Goal: Task Accomplishment & Management: Complete application form

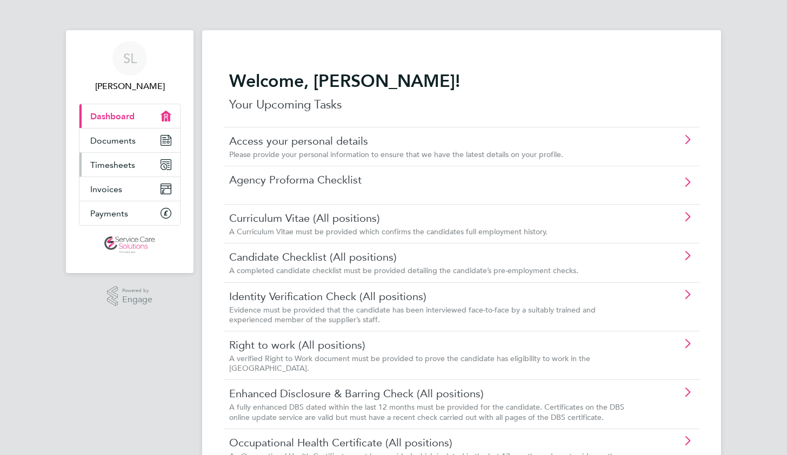
click at [124, 165] on span "Timesheets" at bounding box center [112, 165] width 45 height 10
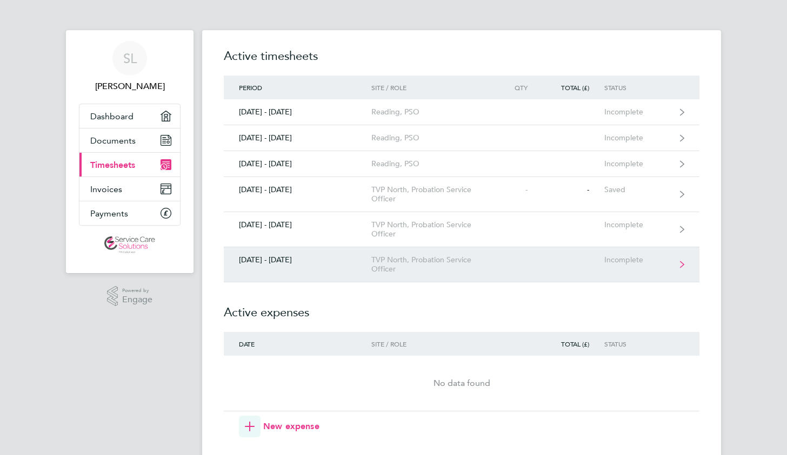
click at [510, 263] on link "[DATE] - [DATE] TVP North, Probation Service Officer Incomplete" at bounding box center [461, 264] width 475 height 35
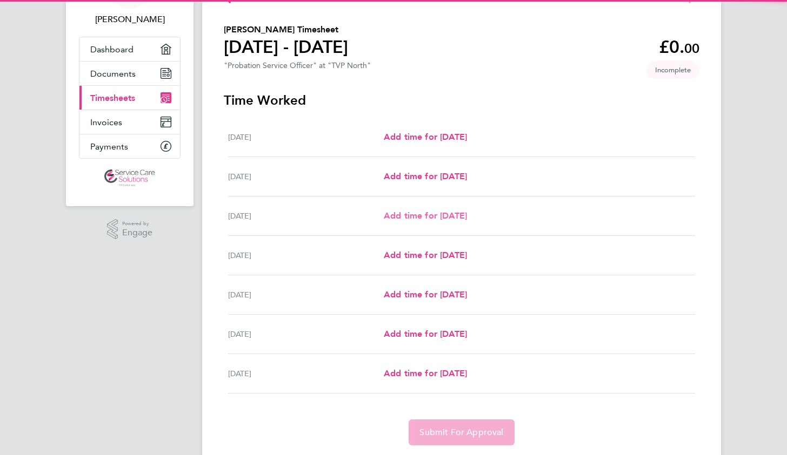
scroll to position [69, 0]
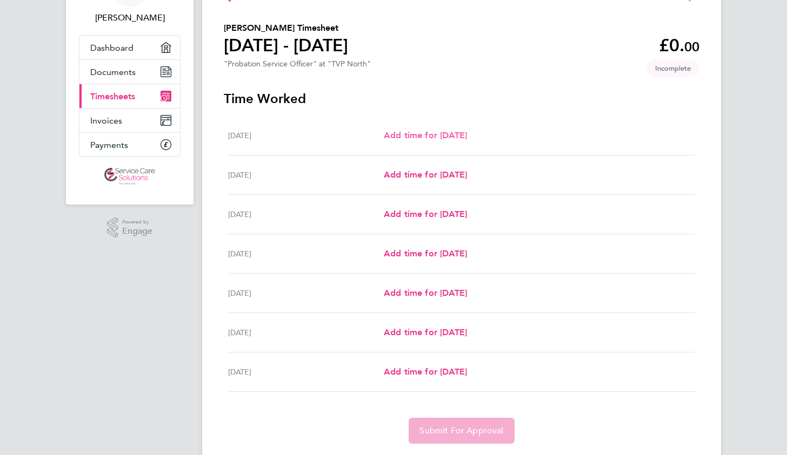
click at [466, 138] on span "Add time for [DATE]" at bounding box center [425, 135] width 83 height 10
select select "30"
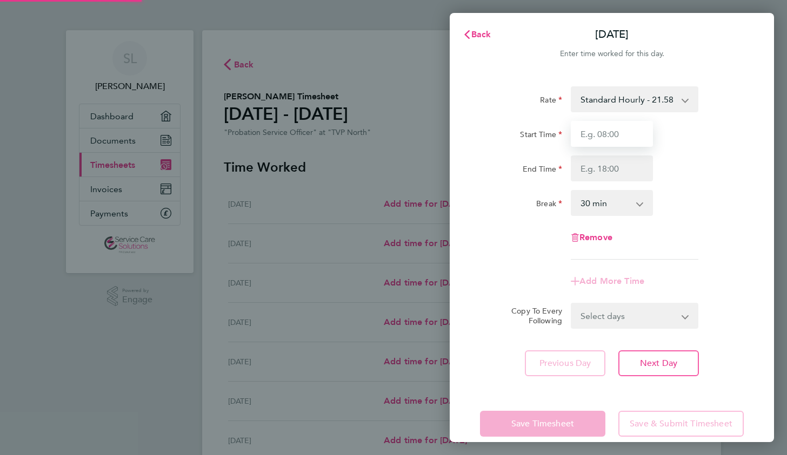
click at [608, 137] on input "Start Time" at bounding box center [612, 134] width 82 height 26
type input "08:30"
click at [612, 165] on input "End Time" at bounding box center [612, 169] width 82 height 26
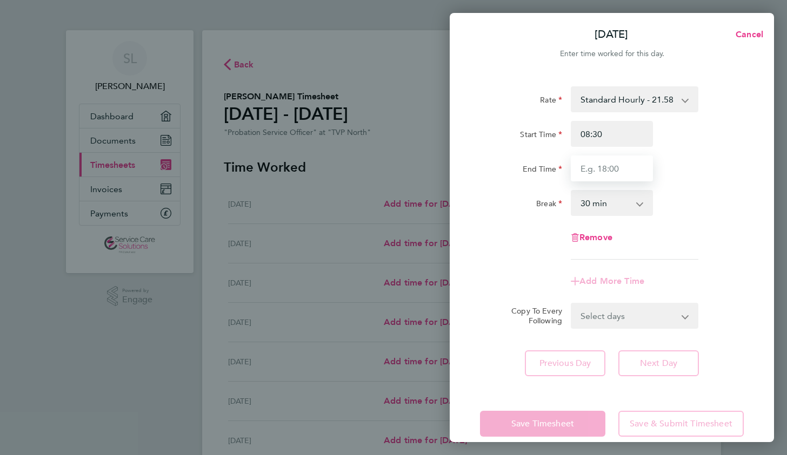
type input "16:30"
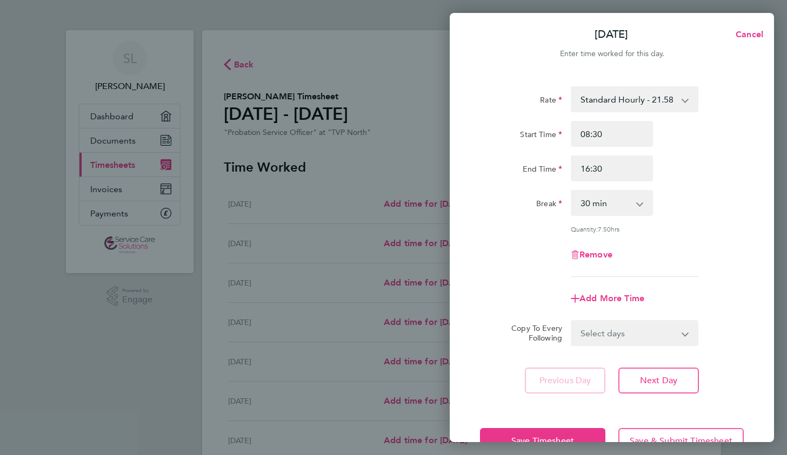
click at [692, 248] on div "Remove" at bounding box center [611, 255] width 272 height 26
click at [550, 433] on button "Save Timesheet" at bounding box center [542, 441] width 125 height 26
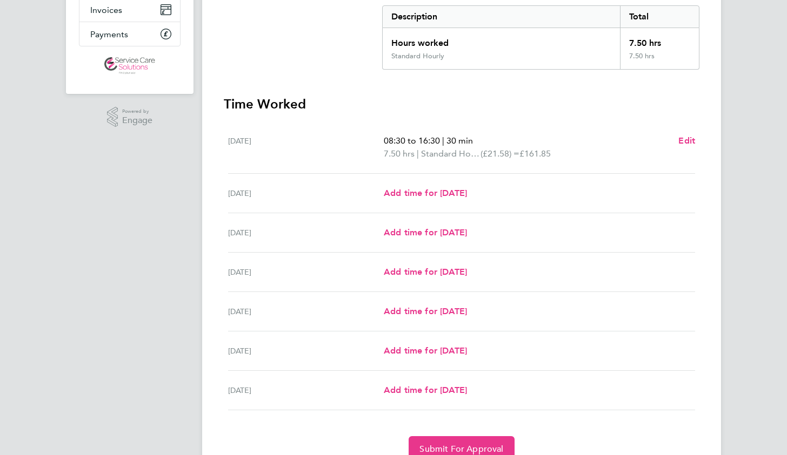
scroll to position [181, 0]
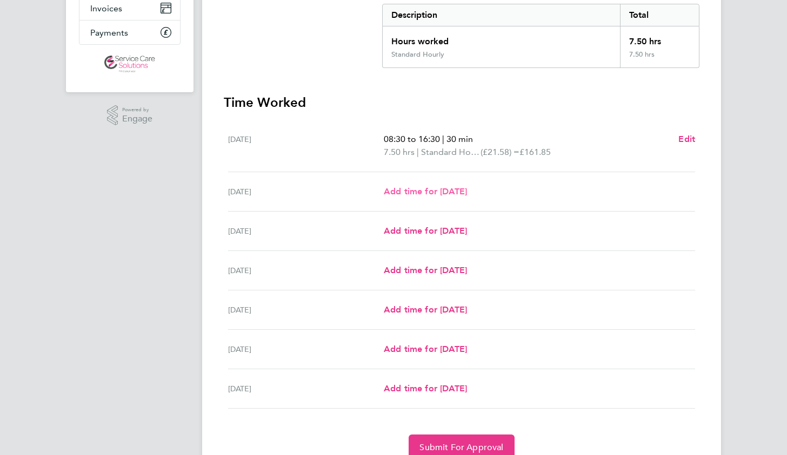
click at [457, 192] on span "Add time for [DATE]" at bounding box center [425, 191] width 83 height 10
select select "30"
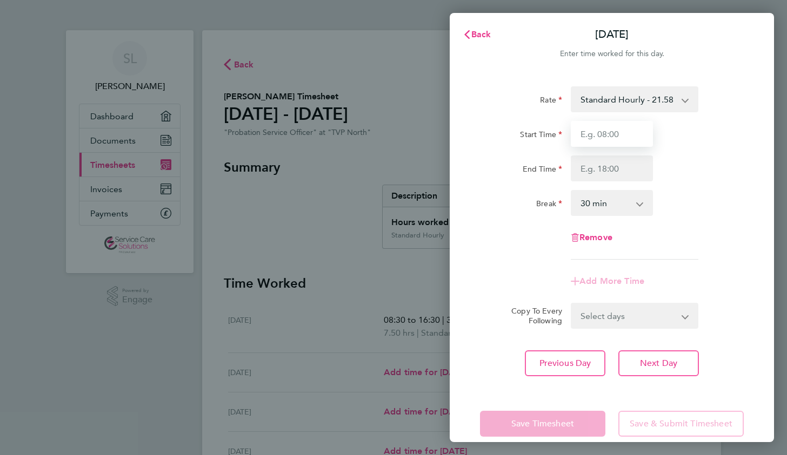
click at [604, 131] on input "Start Time" at bounding box center [612, 134] width 82 height 26
type input "08:00"
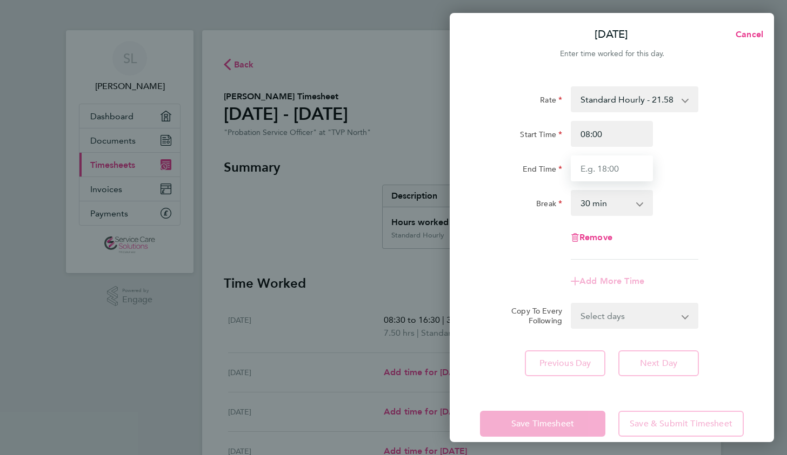
click at [613, 169] on input "End Time" at bounding box center [612, 169] width 82 height 26
type input "16:00"
click at [689, 242] on div "Remove" at bounding box center [611, 238] width 272 height 26
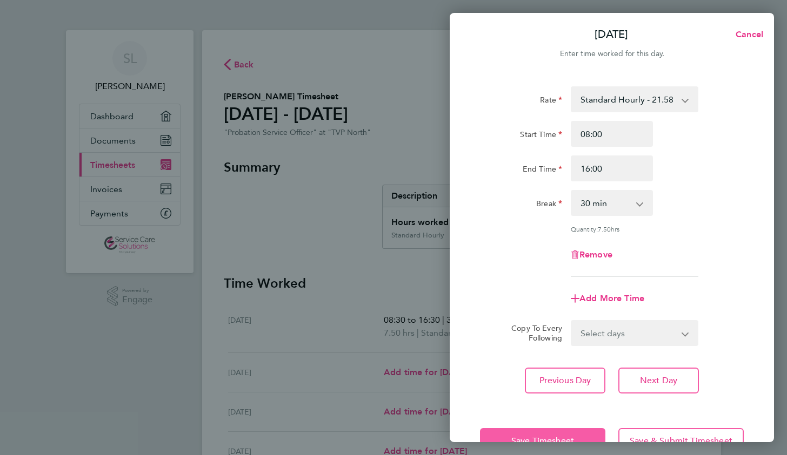
click at [561, 438] on span "Save Timesheet" at bounding box center [542, 441] width 63 height 11
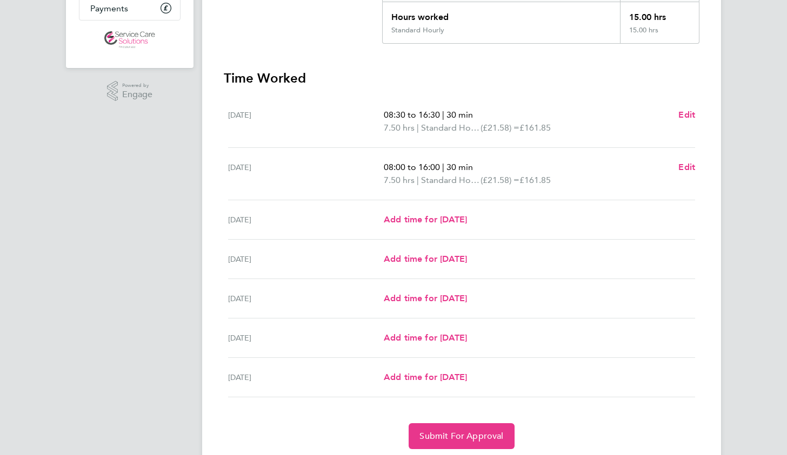
scroll to position [207, 0]
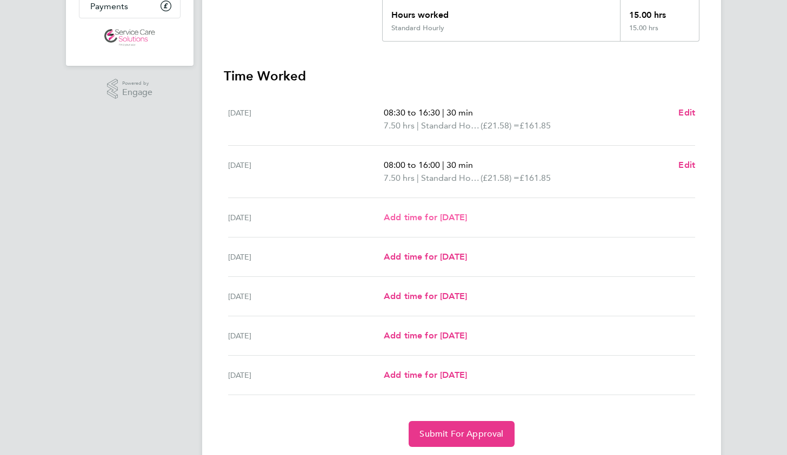
click at [467, 221] on span "Add time for [DATE]" at bounding box center [425, 217] width 83 height 10
select select "30"
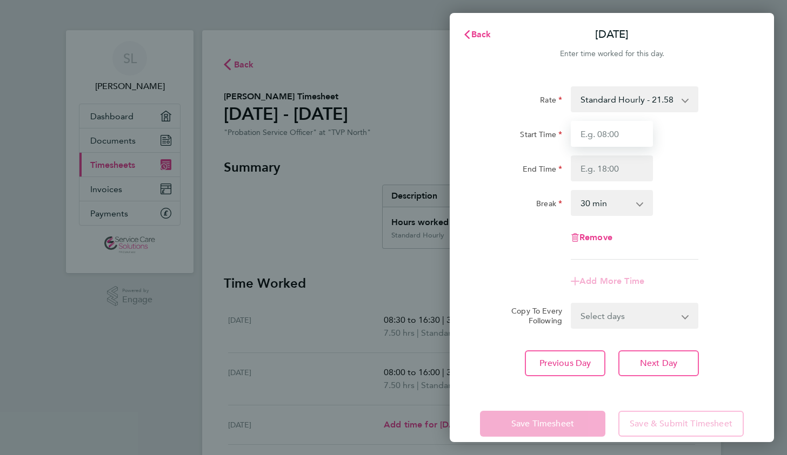
click at [601, 145] on input "Start Time" at bounding box center [612, 134] width 82 height 26
type input "08:00"
type input "16:00"
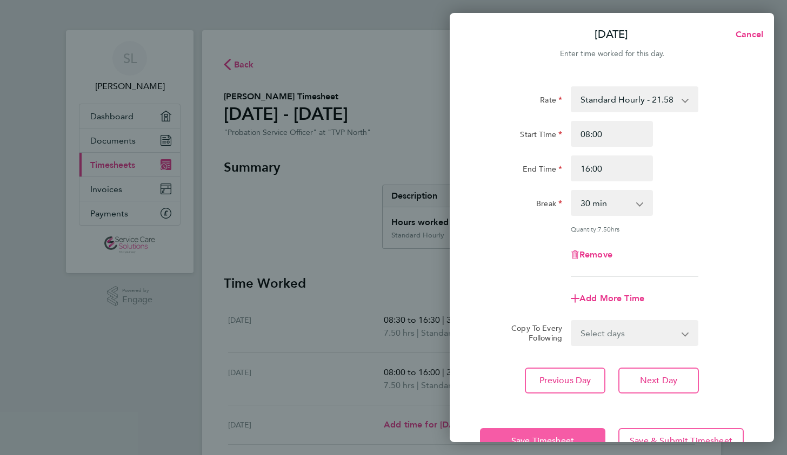
click at [511, 432] on button "Save Timesheet" at bounding box center [542, 441] width 125 height 26
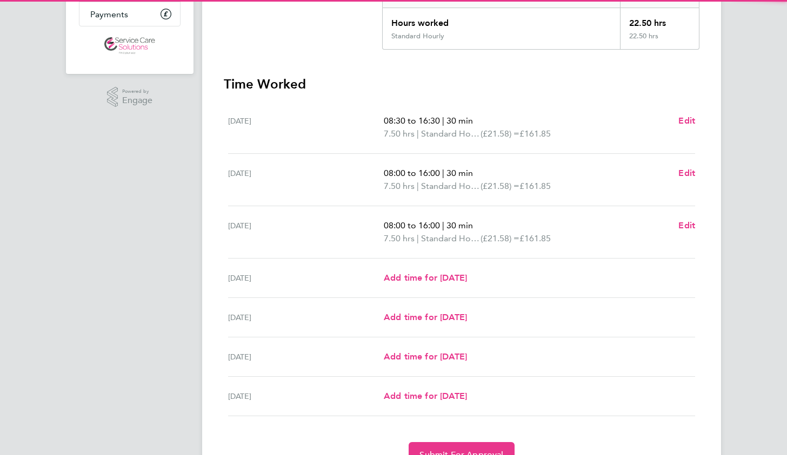
scroll to position [200, 0]
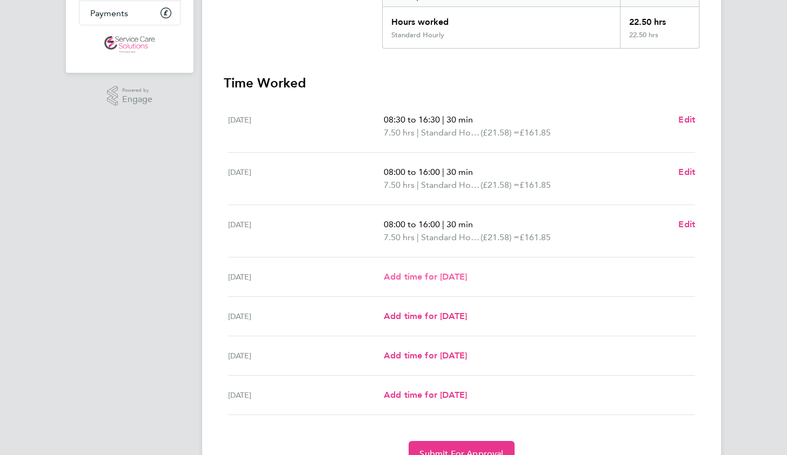
click at [472, 269] on div "[DATE] Add time for [DATE] Add time for [DATE]" at bounding box center [461, 277] width 467 height 39
click at [475, 284] on div "[DATE] Add time for [DATE] Add time for [DATE]" at bounding box center [461, 277] width 467 height 39
click at [467, 277] on span "Add time for [DATE]" at bounding box center [425, 277] width 83 height 10
select select "30"
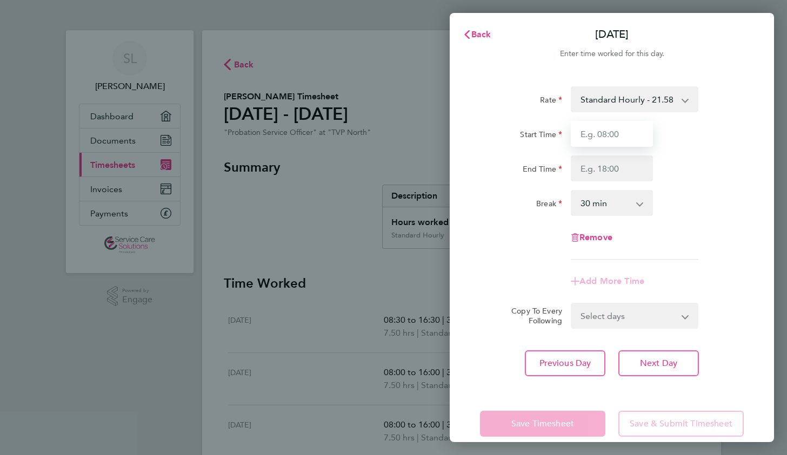
click at [591, 129] on input "Start Time" at bounding box center [612, 134] width 82 height 26
type input "08:00"
type input "16:00"
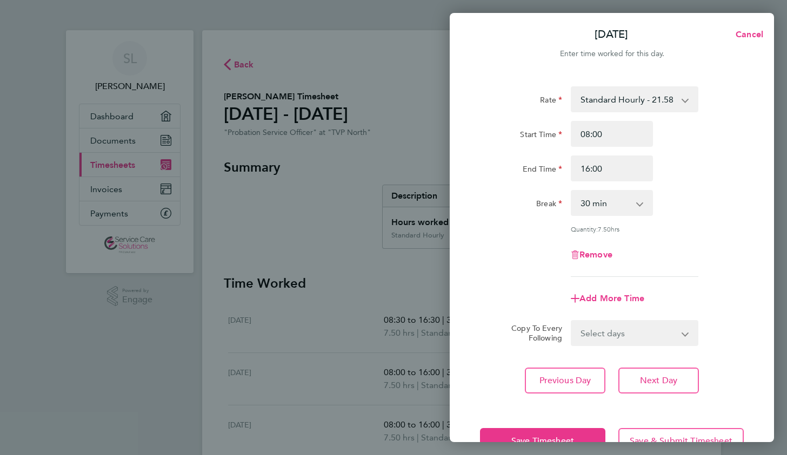
click at [498, 273] on div "Rate Standard Hourly - 21.58 Start Time 08:00 End Time 16:00 Break 0 min 15 min…" at bounding box center [612, 181] width 264 height 191
click at [506, 438] on button "Save Timesheet" at bounding box center [542, 441] width 125 height 26
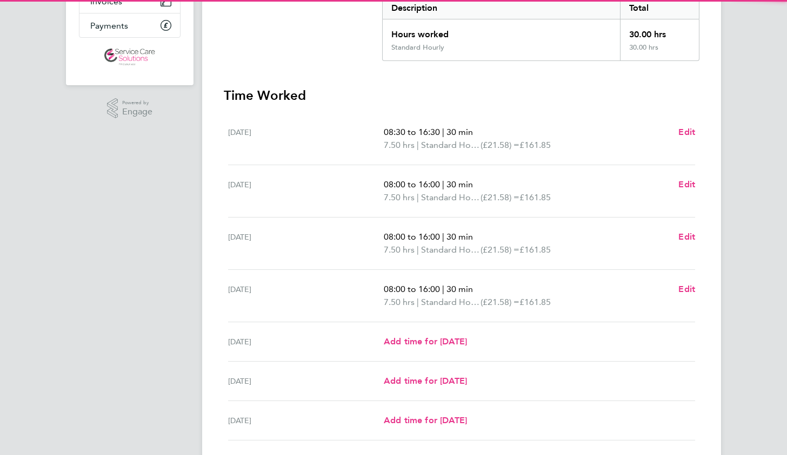
scroll to position [196, 0]
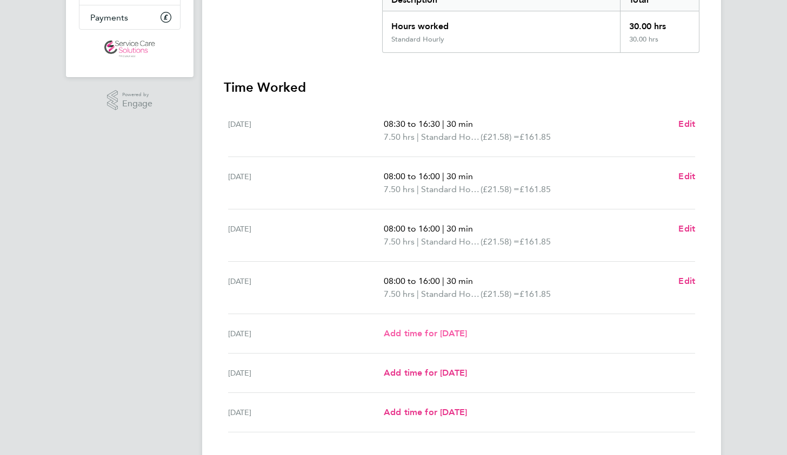
click at [465, 333] on span "Add time for [DATE]" at bounding box center [425, 334] width 83 height 10
select select "30"
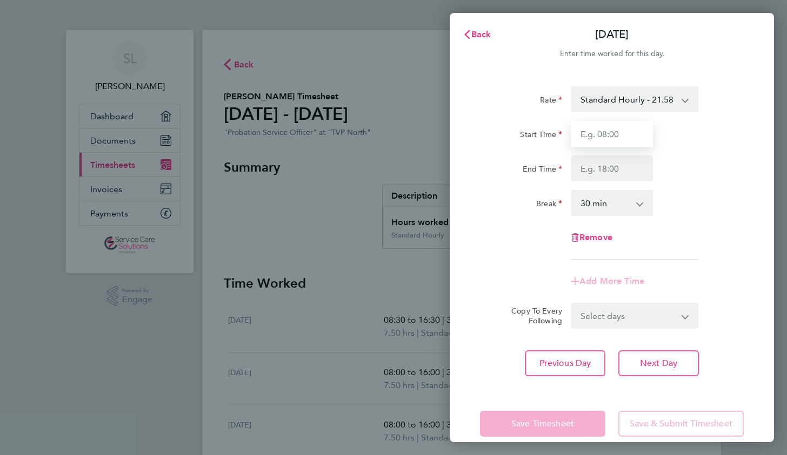
drag, startPoint x: 599, startPoint y: 138, endPoint x: 612, endPoint y: 184, distance: 47.7
click at [612, 184] on div "Rate Standard Hourly - 21.58 Start Time End Time Break 0 min 15 min 30 min 45 m…" at bounding box center [612, 172] width 264 height 173
click at [512, 253] on div "Rate Standard Hourly - 21.58 Start Time End Time Break 0 min 15 min 30 min 45 m…" at bounding box center [612, 172] width 264 height 173
click at [620, 133] on input "Start Time" at bounding box center [612, 134] width 82 height 26
type input "08:00"
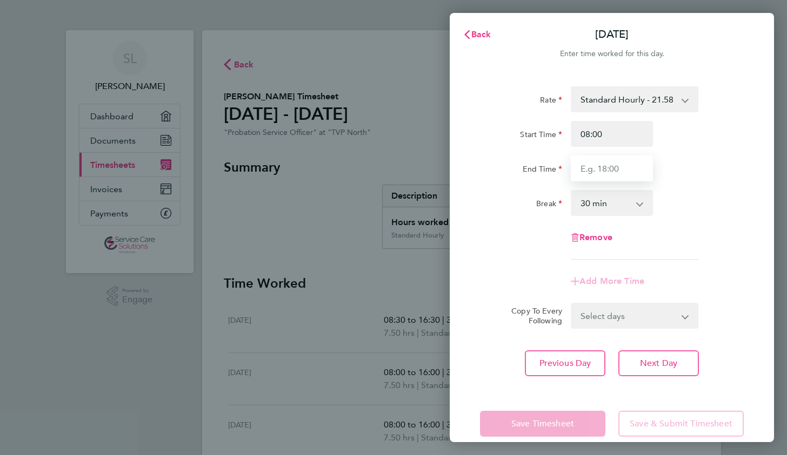
type input "16:00"
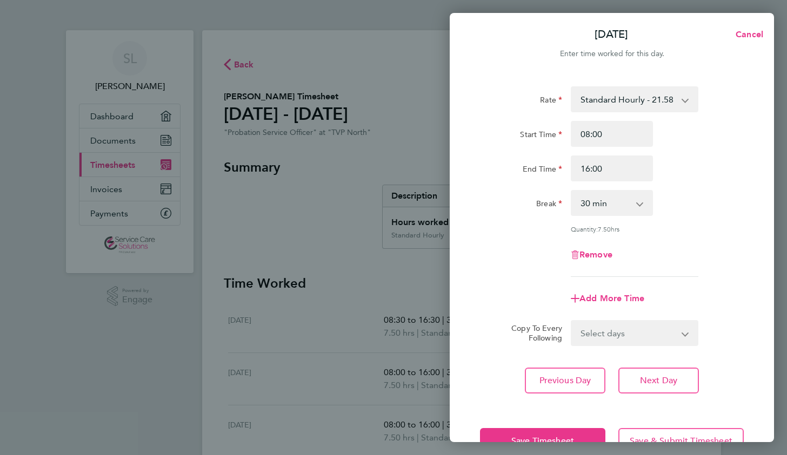
click at [510, 270] on div "Rate Standard Hourly - 21.58 Start Time 08:00 End Time 16:00 Break 0 min 15 min…" at bounding box center [612, 181] width 264 height 191
click at [514, 433] on button "Save Timesheet" at bounding box center [542, 441] width 125 height 26
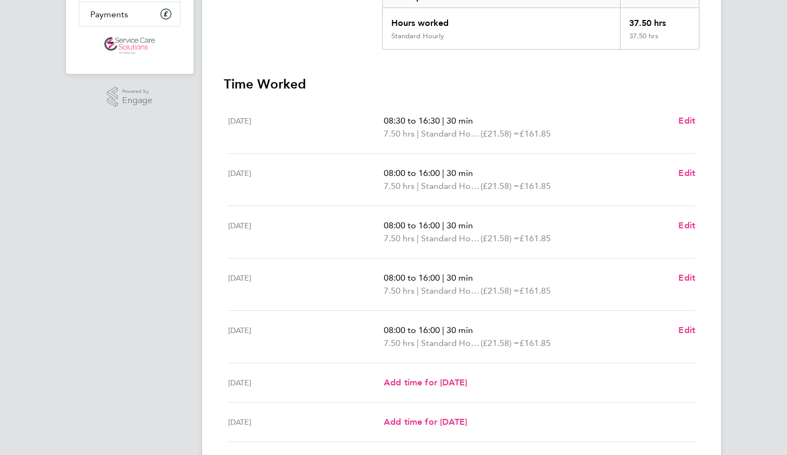
scroll to position [235, 0]
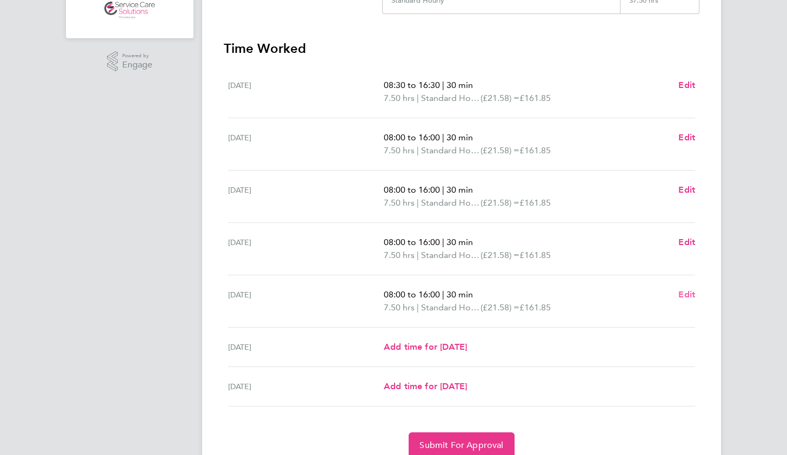
click at [693, 293] on span "Edit" at bounding box center [686, 295] width 17 height 10
select select "30"
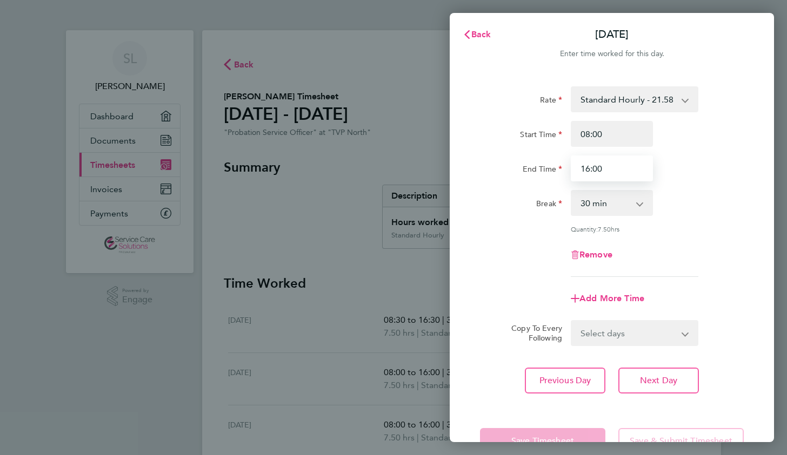
drag, startPoint x: 627, startPoint y: 177, endPoint x: 564, endPoint y: 166, distance: 63.5
click at [564, 166] on div "End Time 16:00" at bounding box center [611, 169] width 272 height 26
type input "15:30"
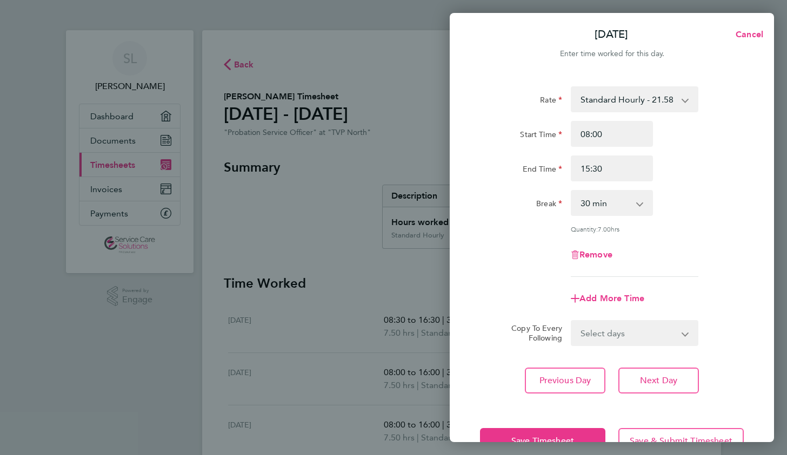
click at [518, 249] on div "Remove" at bounding box center [611, 255] width 272 height 26
click at [506, 442] on button "Save Timesheet" at bounding box center [542, 441] width 125 height 26
